Goal: Check status: Check status

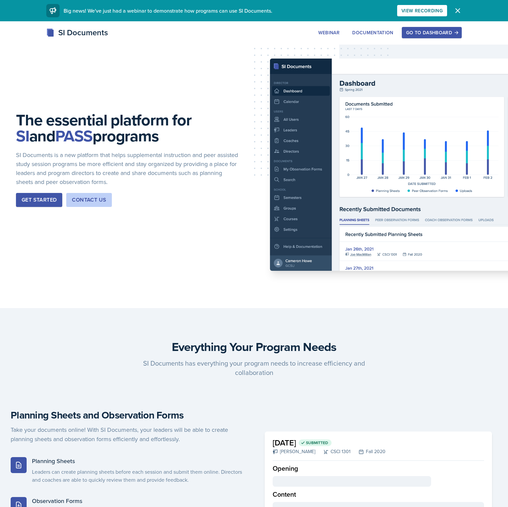
click at [462, 27] on button "Go to Dashboard" at bounding box center [432, 32] width 60 height 11
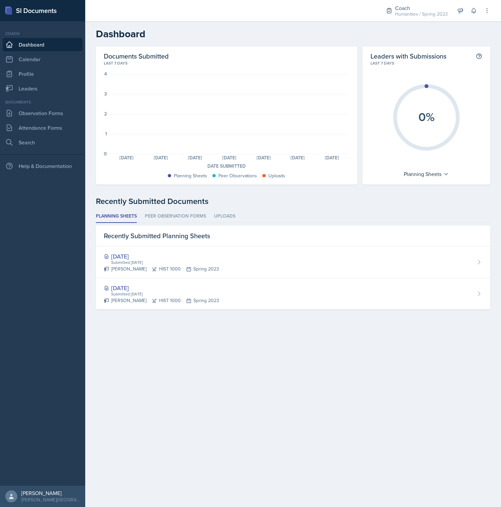
click at [199, 48] on div "Documents Submitted Last 7 days 4 3 2 1 0 Planning Sheets: 0 Planning Sheets: 0…" at bounding box center [226, 116] width 261 height 138
click at [404, 11] on div "Humanities / Spring 2023" at bounding box center [421, 14] width 53 height 7
click at [314, 40] on header "Dashboard" at bounding box center [293, 33] width 416 height 25
click at [56, 124] on link "Attendance Forms" at bounding box center [43, 127] width 80 height 13
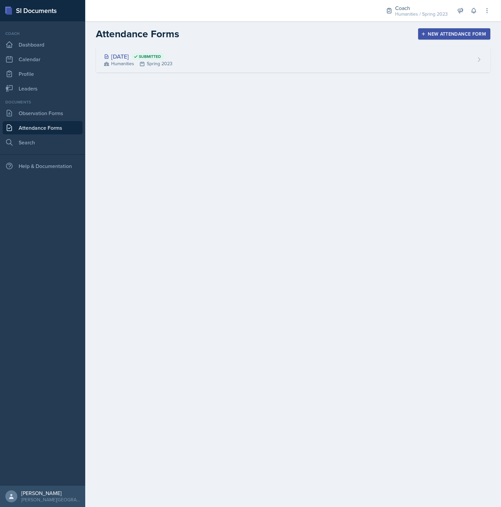
click at [119, 54] on div "[DATE] Submitted" at bounding box center [138, 56] width 69 height 9
